Goal: Transaction & Acquisition: Download file/media

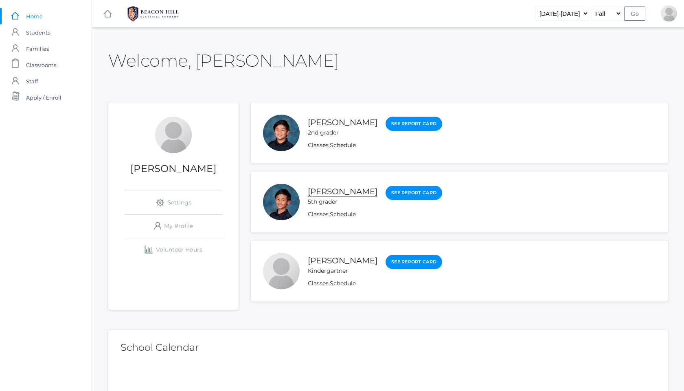
click at [325, 193] on link "[PERSON_NAME]" at bounding box center [343, 192] width 70 height 10
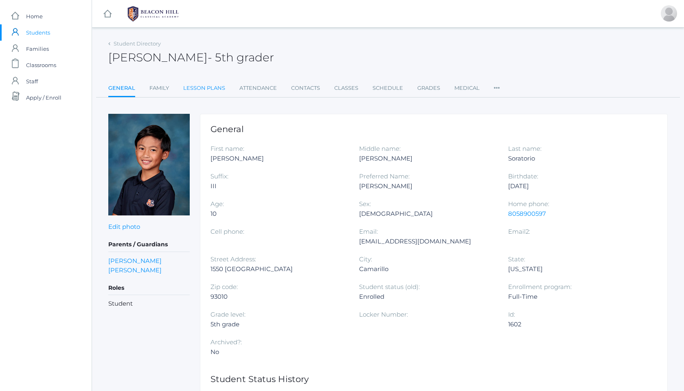
click at [200, 91] on link "Lesson Plans" at bounding box center [204, 88] width 42 height 16
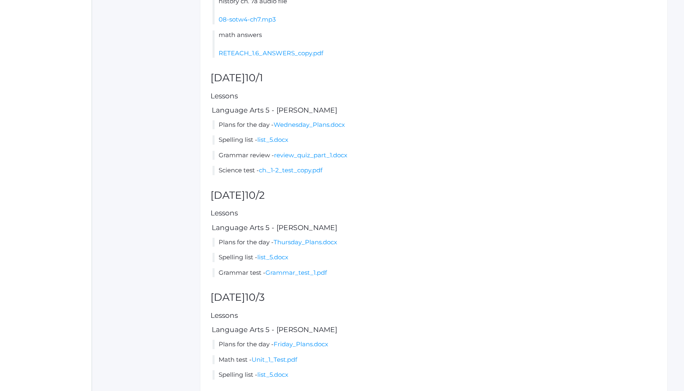
scroll to position [505, 0]
click at [304, 173] on link "ch._1-2_test_copy.pdf" at bounding box center [290, 169] width 63 height 8
click at [322, 158] on link "review_quiz_part_1.docx" at bounding box center [310, 154] width 73 height 8
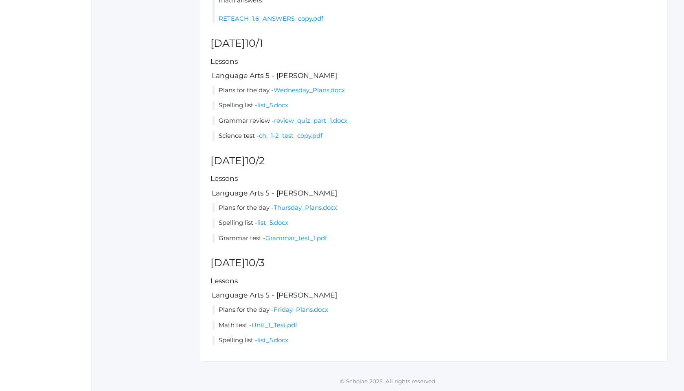
scroll to position [547, 0]
click at [291, 241] on link "Grammar_test_1.pdf" at bounding box center [295, 238] width 61 height 8
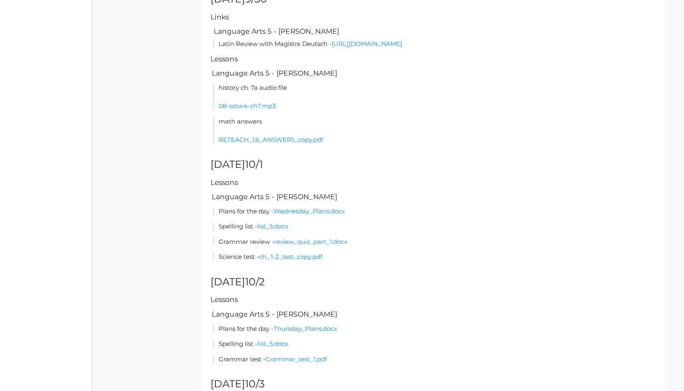
scroll to position [400, 0]
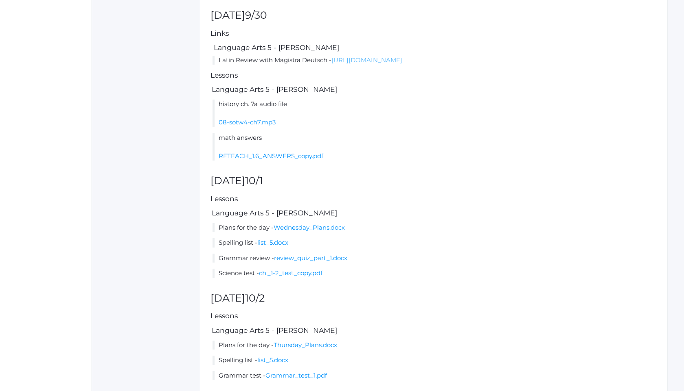
click at [363, 64] on link "[URL][DOMAIN_NAME]" at bounding box center [366, 60] width 71 height 8
